Goal: Contribute content: Add original content to the website for others to see

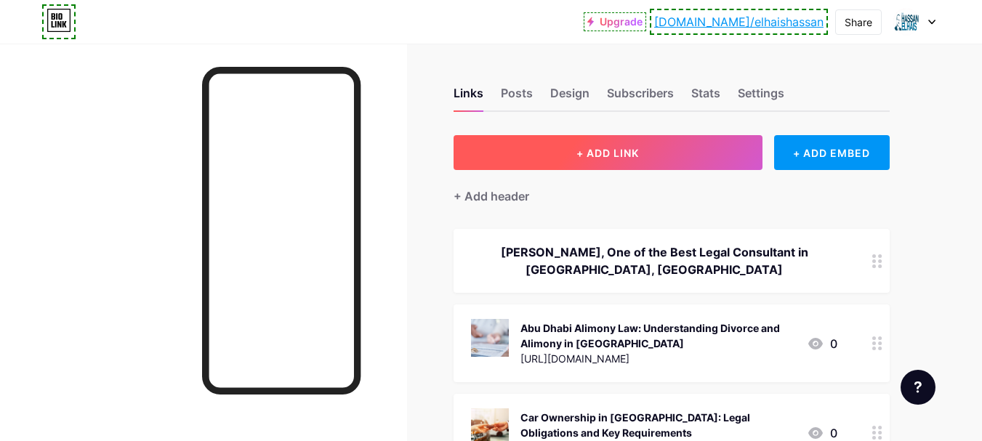
click at [620, 149] on span "+ ADD LINK" at bounding box center [607, 153] width 62 height 12
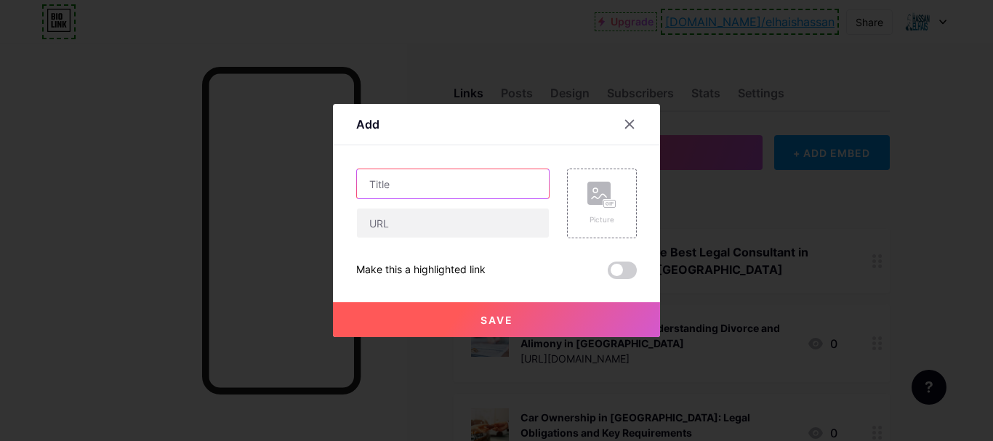
click at [451, 184] on input "text" at bounding box center [453, 183] width 192 height 29
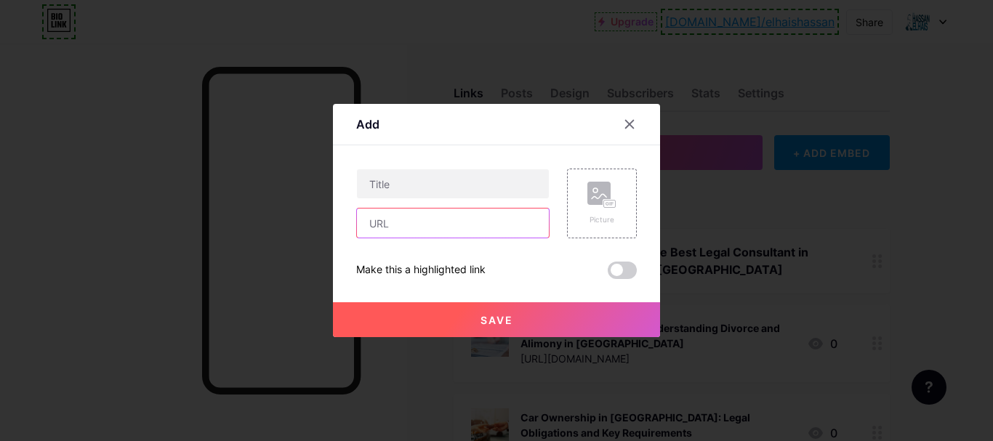
click at [456, 218] on input "text" at bounding box center [453, 223] width 192 height 29
paste input "[URL][DOMAIN_NAME]"
type input "[URL][DOMAIN_NAME]"
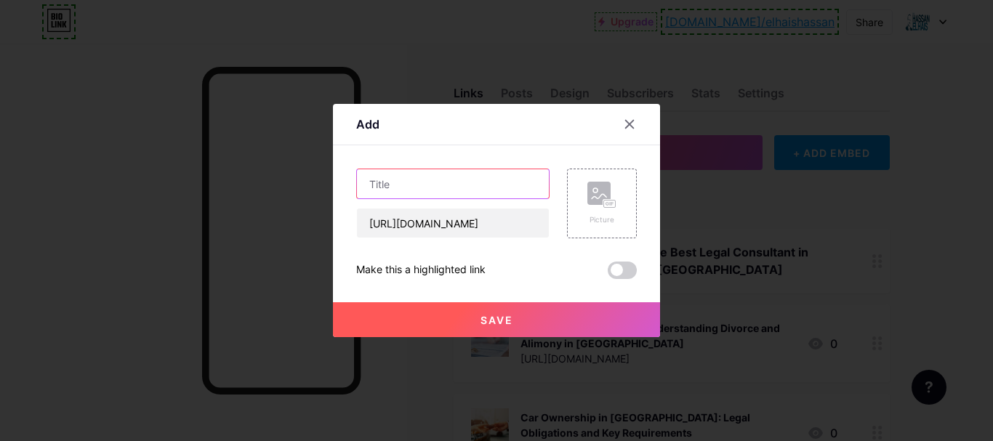
click at [453, 190] on input "text" at bounding box center [453, 183] width 192 height 29
paste input "No-Fault Divorce in [GEOGRAPHIC_DATA]: Legal Provisions for Non-Muslims"
type input "No-Fault Divorce in [GEOGRAPHIC_DATA]: Legal Provisions for Non-Muslims"
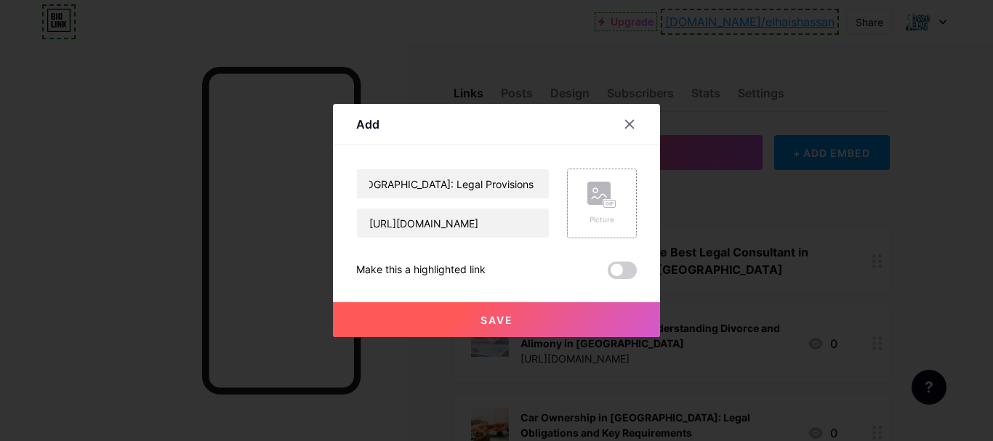
click at [597, 198] on rect at bounding box center [598, 193] width 23 height 23
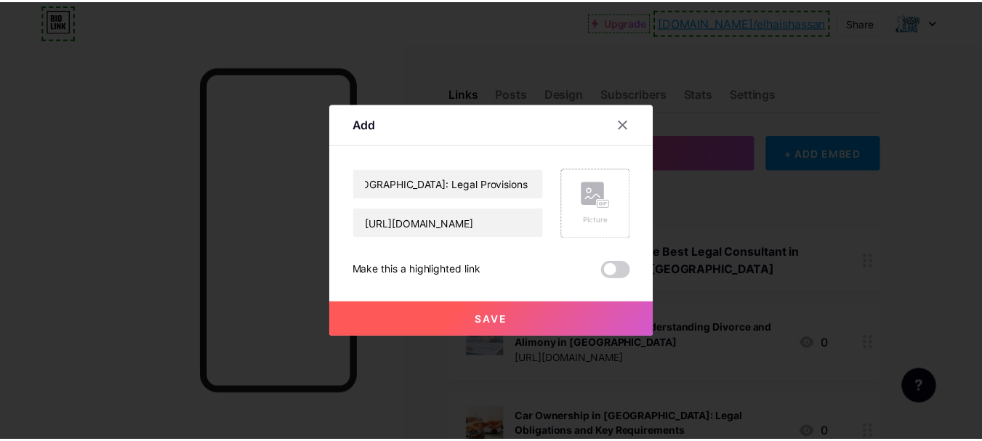
scroll to position [0, 0]
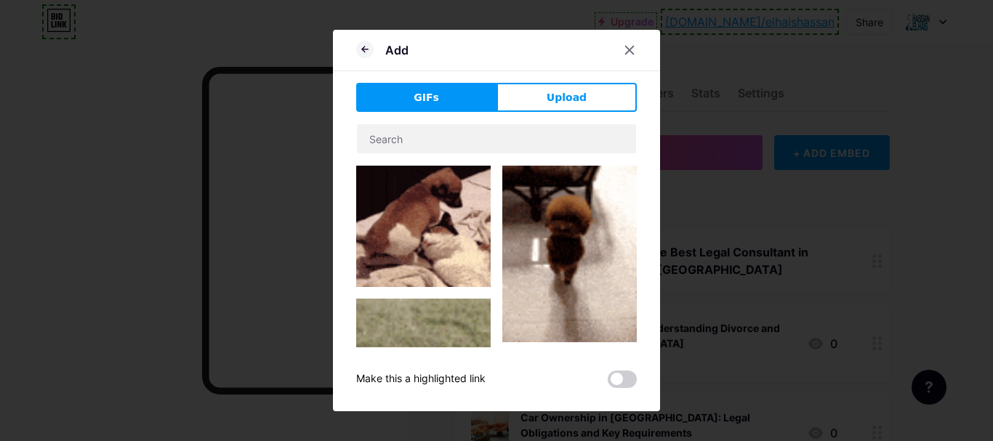
click at [578, 105] on button "Upload" at bounding box center [566, 97] width 140 height 29
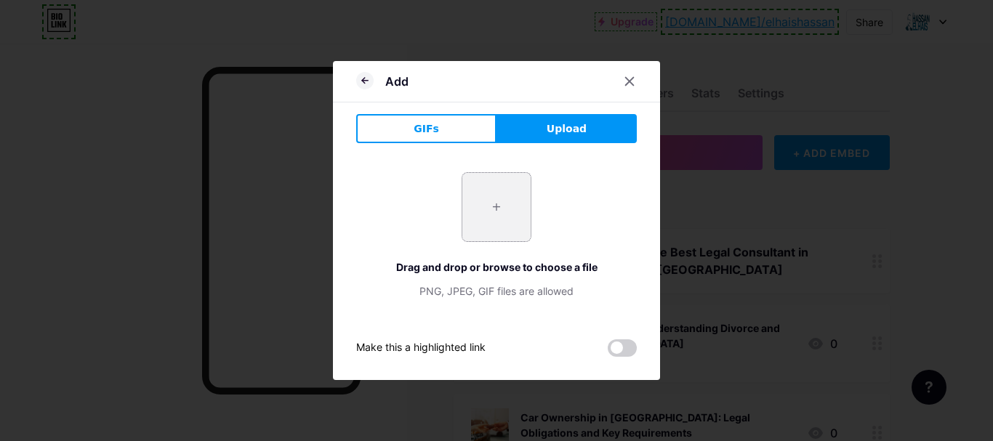
click at [495, 211] on input "file" at bounding box center [496, 207] width 68 height 68
type input "C:\fakepath\No-Fault Divorce in [GEOGRAPHIC_DATA] Legal Provisions for Non-Musl…"
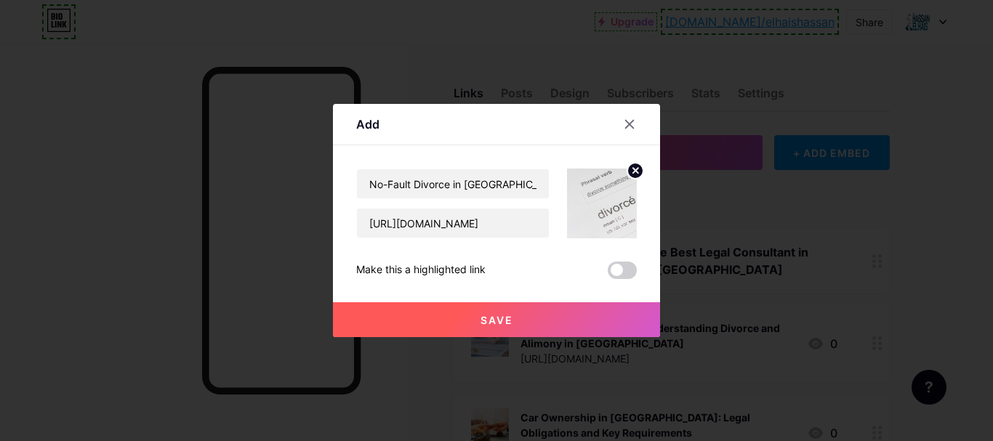
click at [504, 315] on span "Save" at bounding box center [496, 320] width 33 height 12
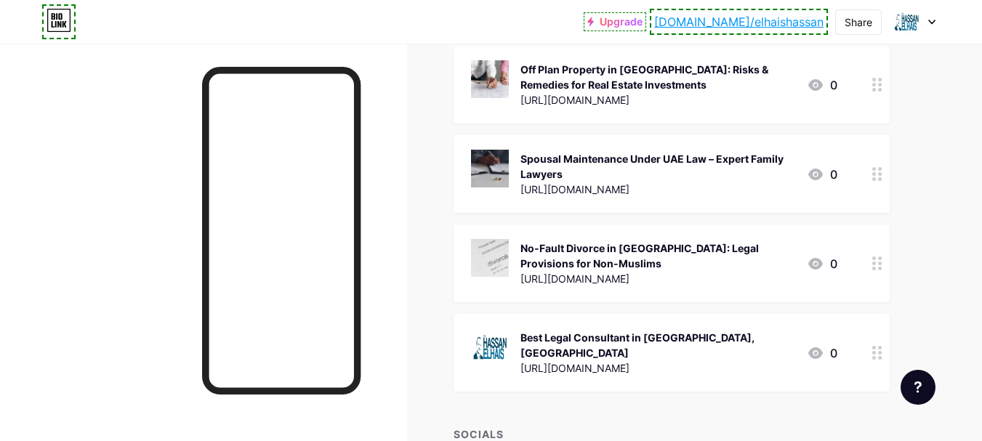
scroll to position [436, 0]
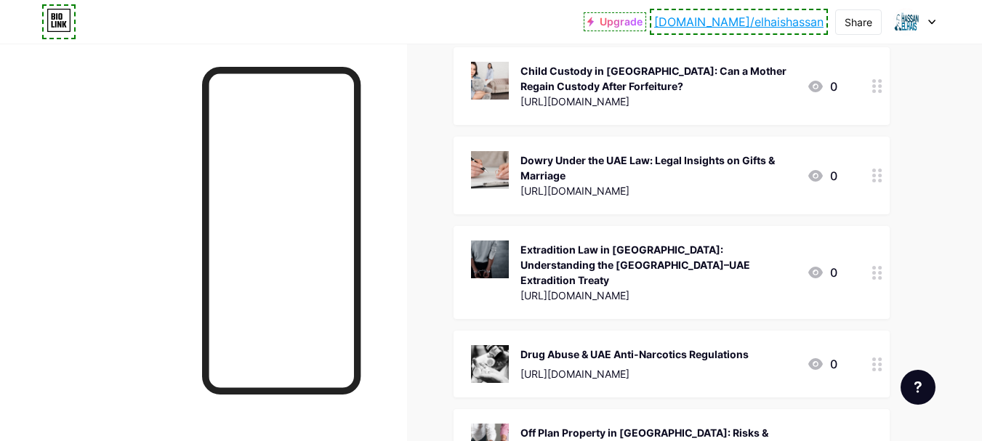
click at [778, 19] on link "[DOMAIN_NAME]/elhaishassan" at bounding box center [738, 21] width 169 height 17
